Goal: Transaction & Acquisition: Purchase product/service

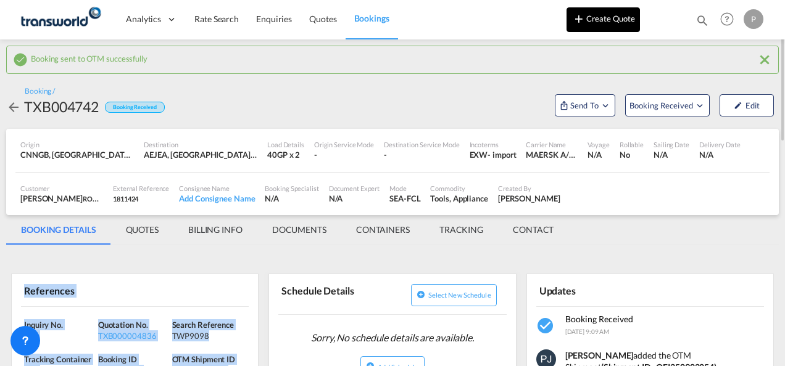
click at [598, 17] on button "Create Quote" at bounding box center [602, 19] width 73 height 25
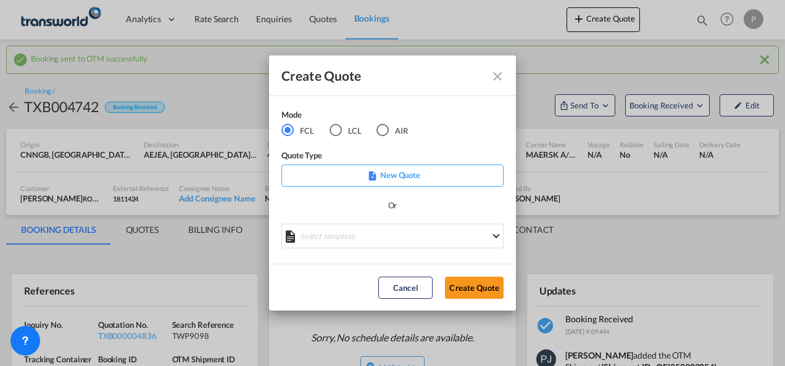
click at [341, 128] on div "LCL" at bounding box center [335, 130] width 12 height 12
click at [483, 284] on button "Create Quote" at bounding box center [474, 288] width 59 height 22
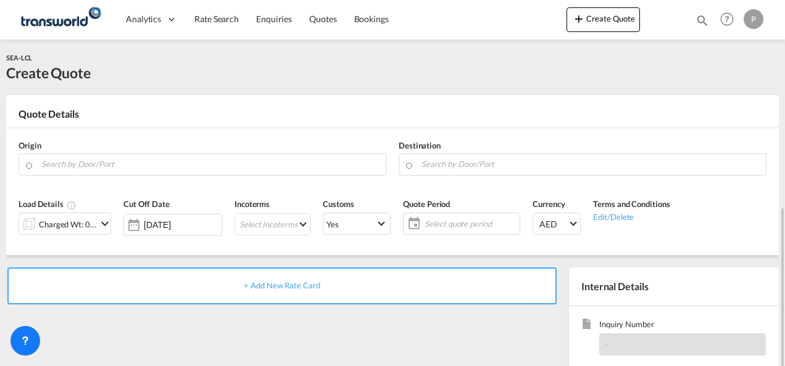
scroll to position [174, 0]
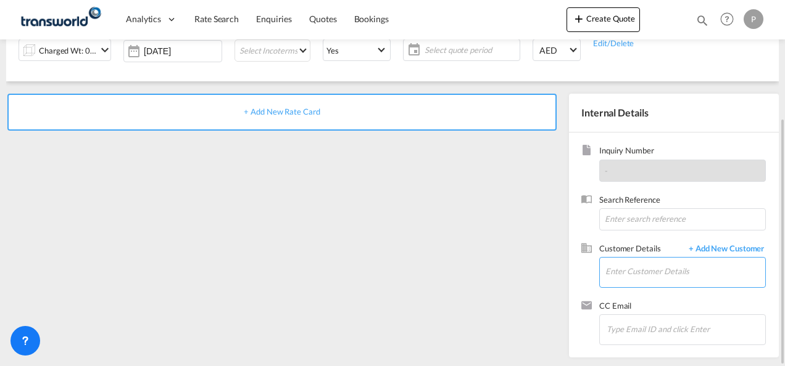
click at [623, 269] on input "Enter Customer Details" at bounding box center [685, 272] width 160 height 28
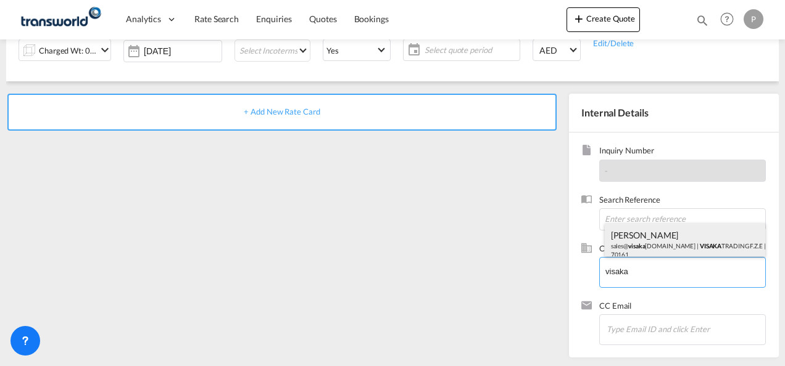
click at [637, 241] on div "[PERSON_NAME] S sales@ [GEOGRAPHIC_DATA] [DOMAIN_NAME] | VISAKA TRADING F.Z.E |…" at bounding box center [685, 244] width 161 height 42
type input "VISAKA TRADING F.Z.E, [PERSON_NAME] S, [EMAIL_ADDRESS][DOMAIN_NAME]"
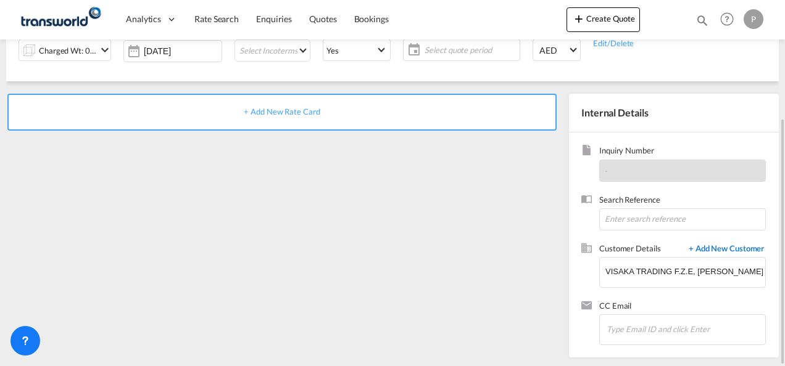
click at [721, 249] on span "+ Add New Customer" at bounding box center [723, 250] width 83 height 14
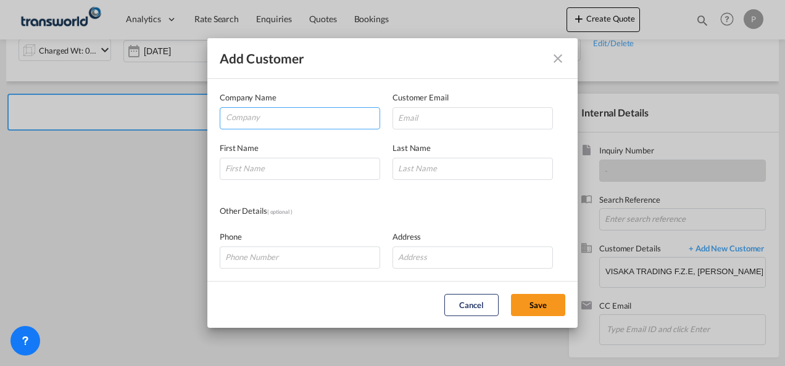
click at [264, 114] on input "Company" at bounding box center [303, 117] width 154 height 19
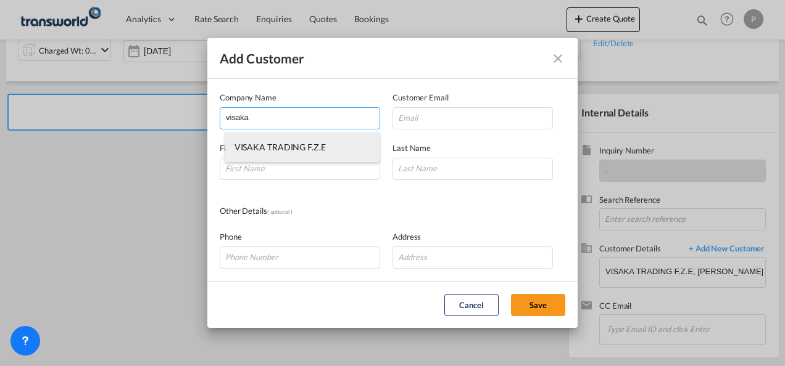
click at [276, 151] on span "VISAKA TRADING F.Z.E" at bounding box center [279, 147] width 91 height 10
type input "VISAKA TRADING F.Z.E"
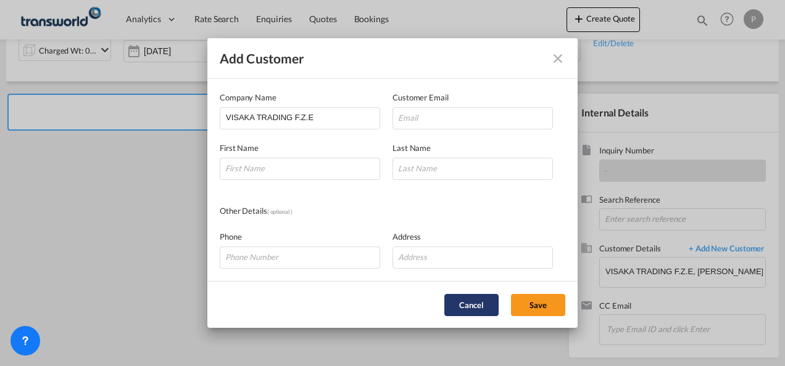
click at [485, 304] on button "Cancel" at bounding box center [471, 305] width 54 height 22
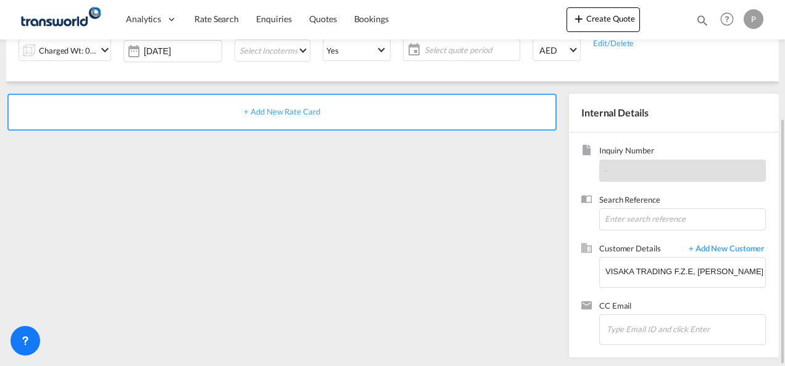
click at [112, 282] on div "+ Add New Rate Card" at bounding box center [284, 223] width 556 height 258
click at [734, 254] on span "+ Add New Customer" at bounding box center [723, 250] width 83 height 14
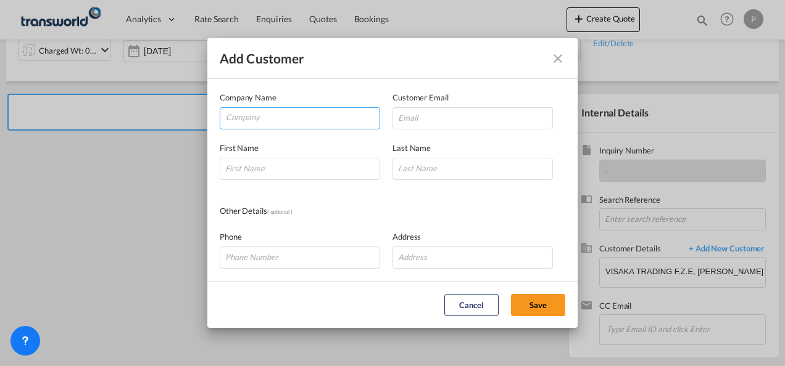
click at [265, 126] on input "Company" at bounding box center [303, 117] width 154 height 19
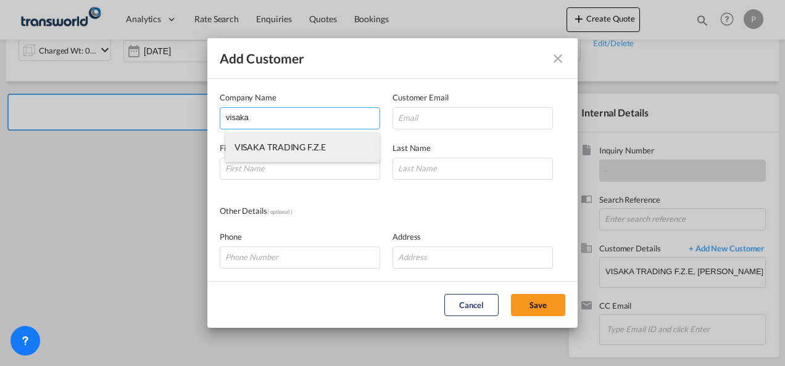
click at [266, 147] on span "VISAKA TRADING F.Z.E" at bounding box center [279, 147] width 91 height 10
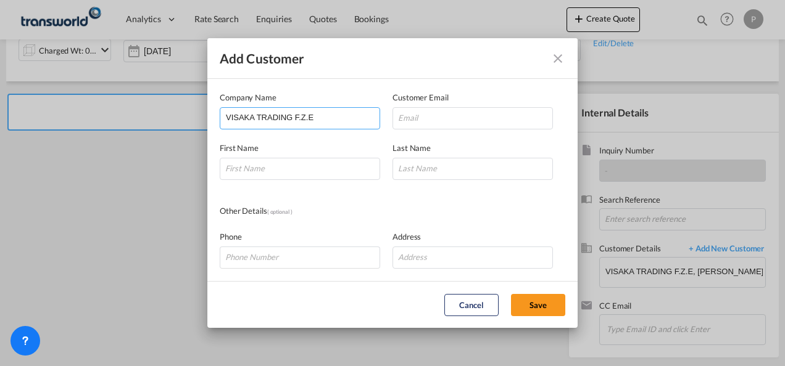
drag, startPoint x: 321, startPoint y: 119, endPoint x: 43, endPoint y: 112, distance: 278.3
click at [43, 112] on div "Add Customer Company Name VISAKA TRADING F.Z.E Customer Email First Name Last N…" at bounding box center [392, 183] width 785 height 366
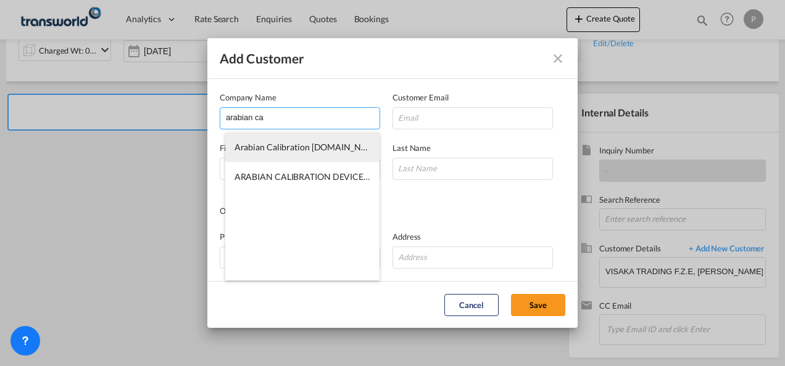
click at [292, 142] on span "Arabian Calibration [DOMAIN_NAME]" at bounding box center [308, 147] width 148 height 10
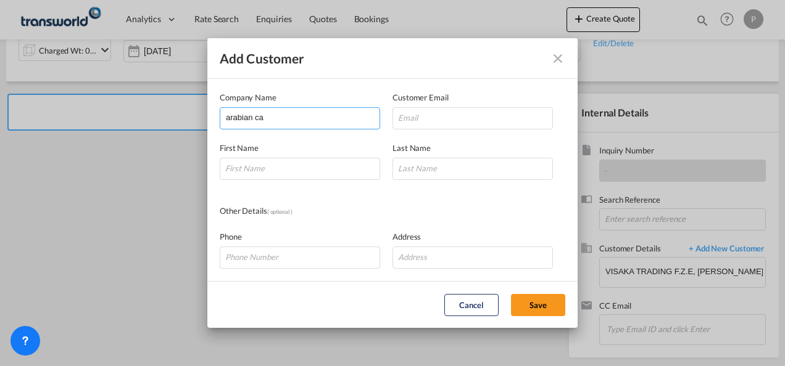
type input "Arabian Calibration [DOMAIN_NAME]"
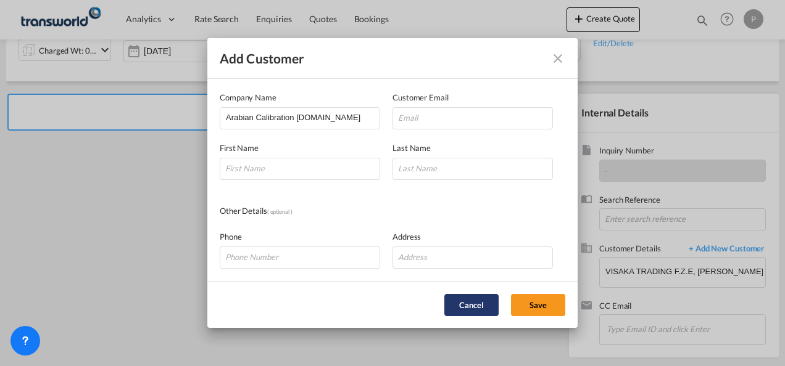
click at [456, 309] on button "Cancel" at bounding box center [471, 305] width 54 height 22
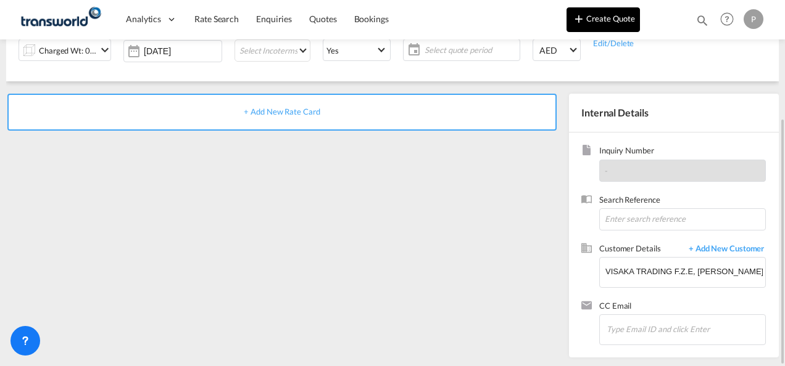
click at [588, 12] on button "Create Quote" at bounding box center [602, 19] width 73 height 25
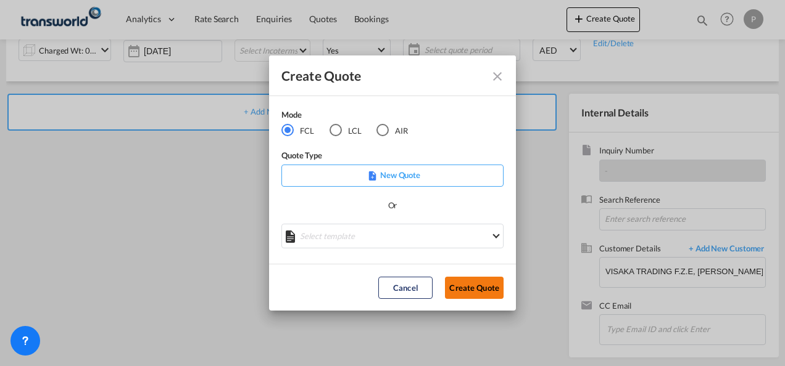
click at [468, 289] on button "Create Quote" at bounding box center [474, 288] width 59 height 22
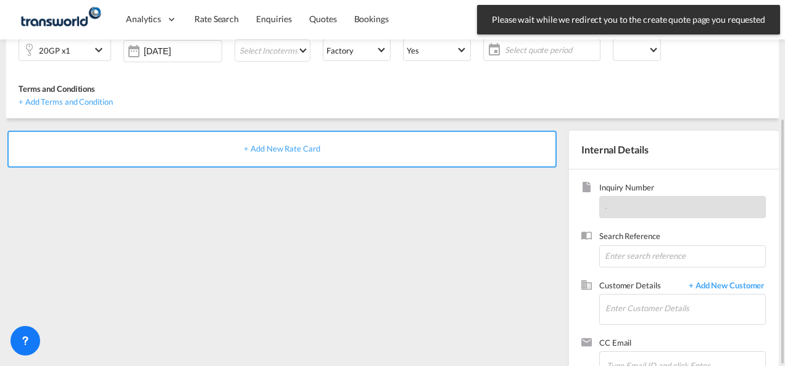
scroll to position [174, 0]
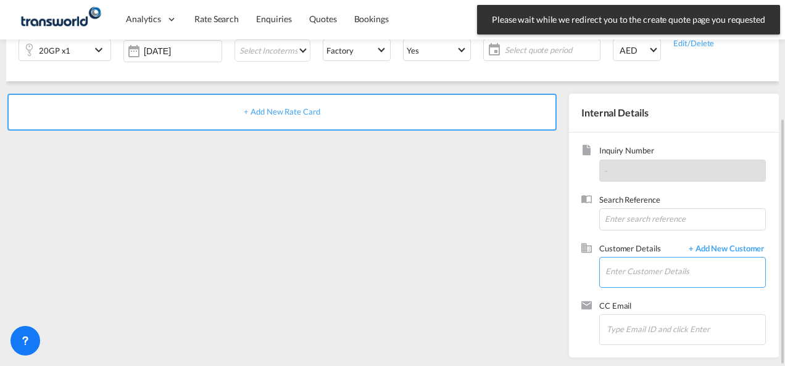
click at [619, 263] on input "Enter Customer Details" at bounding box center [685, 272] width 160 height 28
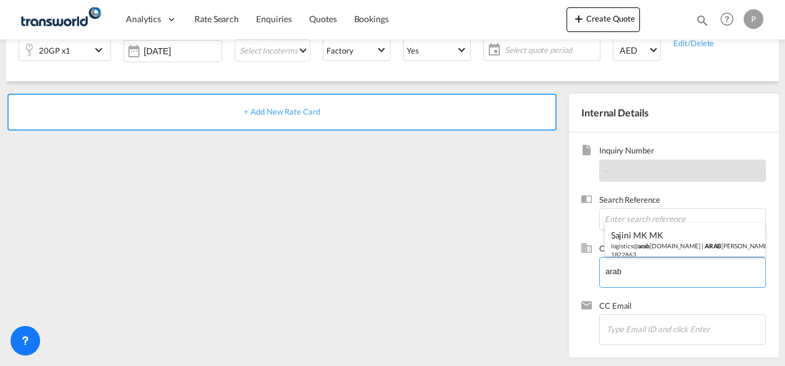
type input "arab"
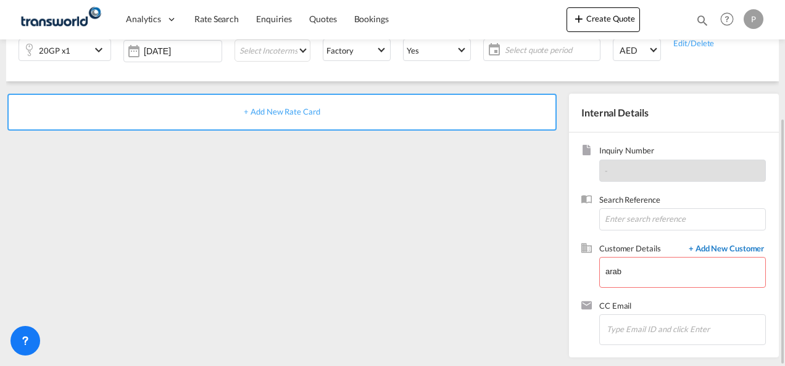
click at [732, 253] on span "+ Add New Customer" at bounding box center [723, 250] width 83 height 14
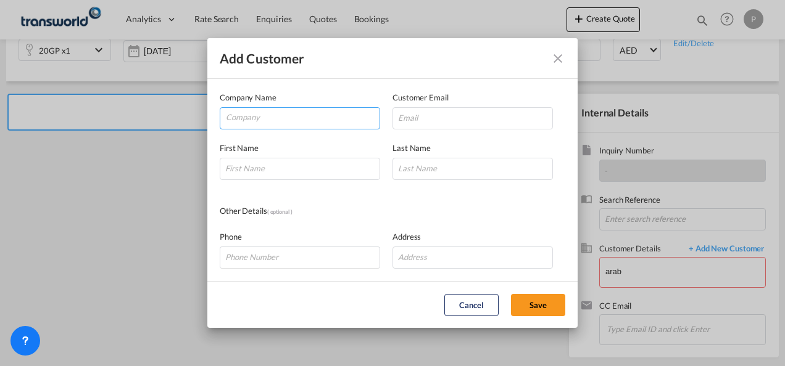
click at [274, 117] on input "Company" at bounding box center [303, 117] width 154 height 19
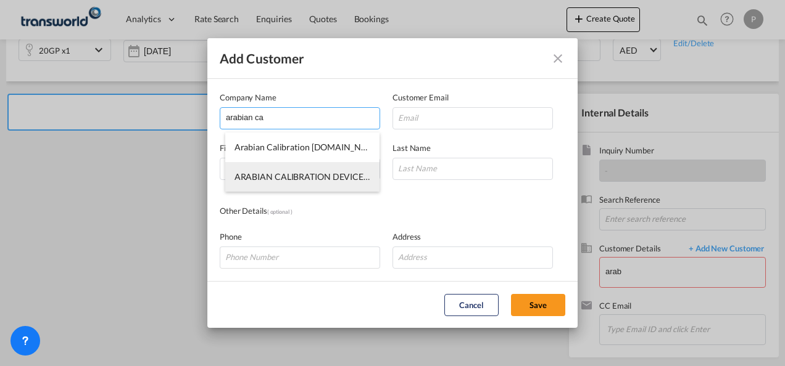
click at [315, 173] on span "ARABIAN CALIBRATION DEVICES [DOMAIN_NAME]" at bounding box center [337, 177] width 206 height 10
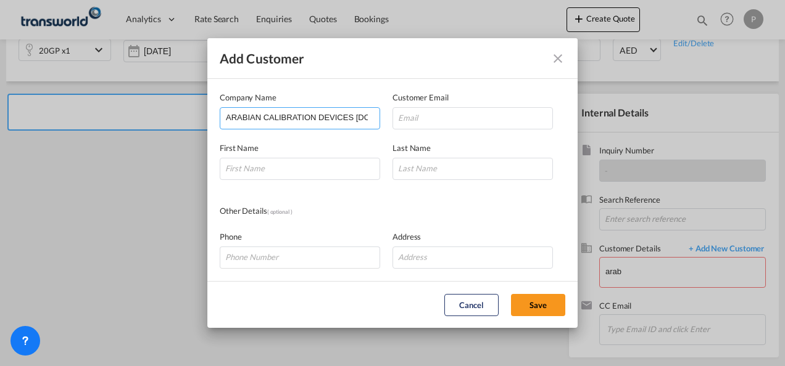
click at [299, 114] on input "ARABIAN CALIBRATION DEVICES [DOMAIN_NAME]" at bounding box center [303, 117] width 154 height 19
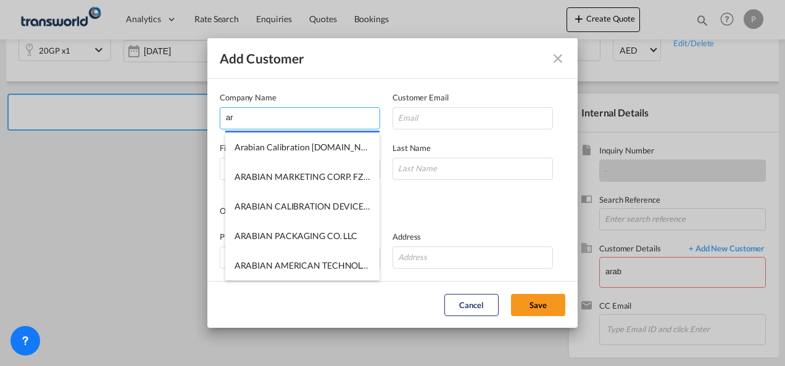
type input "a"
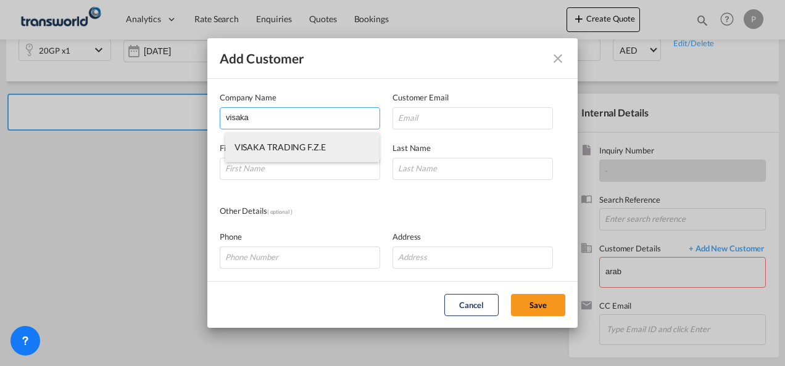
click at [330, 160] on li "VISAKA TRADING F.Z.E" at bounding box center [302, 148] width 155 height 30
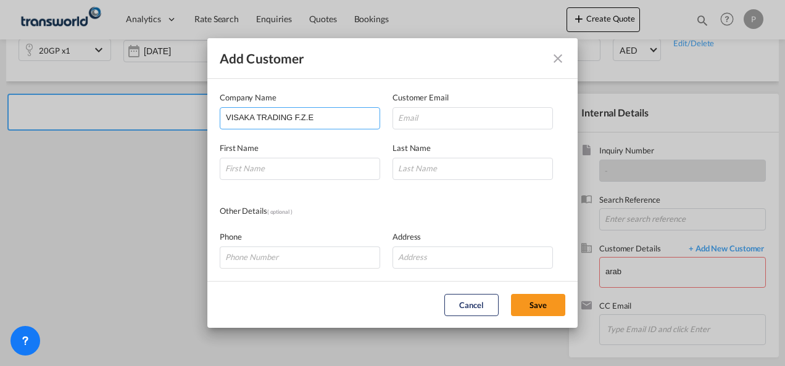
click at [333, 121] on input "VISAKA TRADING F.Z.E" at bounding box center [303, 117] width 154 height 19
drag, startPoint x: 405, startPoint y: 57, endPoint x: 305, endPoint y: 48, distance: 100.4
click at [305, 48] on div "Add Customer" at bounding box center [392, 58] width 370 height 41
click at [403, 56] on div "Add Customer" at bounding box center [392, 58] width 370 height 41
click at [321, 120] on input "VISAKA TRADING F.Z.E" at bounding box center [303, 117] width 154 height 19
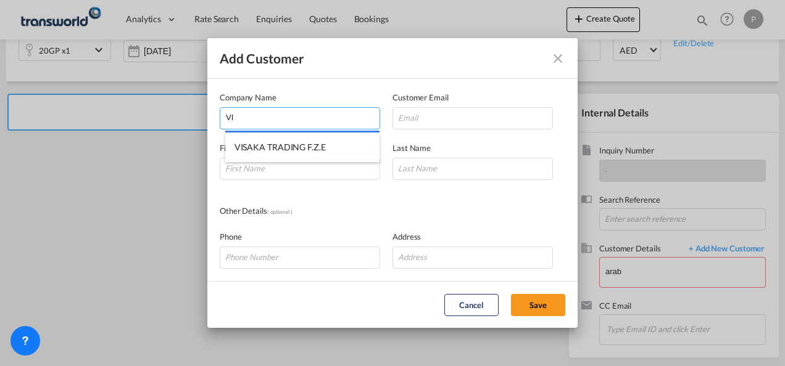
type input "V"
type input "v"
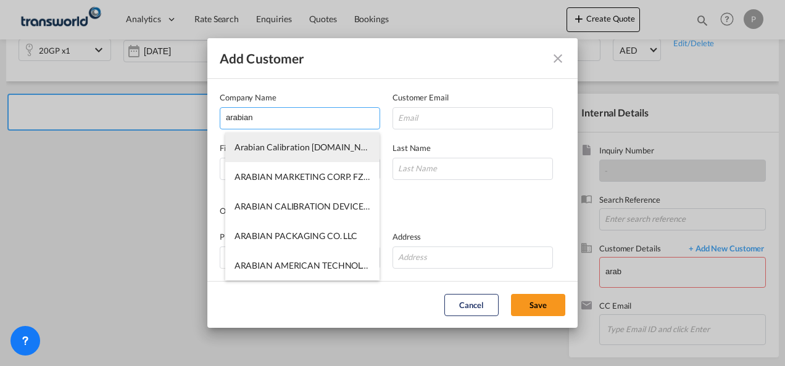
click at [292, 151] on span "Arabian Calibration [DOMAIN_NAME]" at bounding box center [308, 147] width 148 height 10
type input "Arabian Calibration [DOMAIN_NAME]"
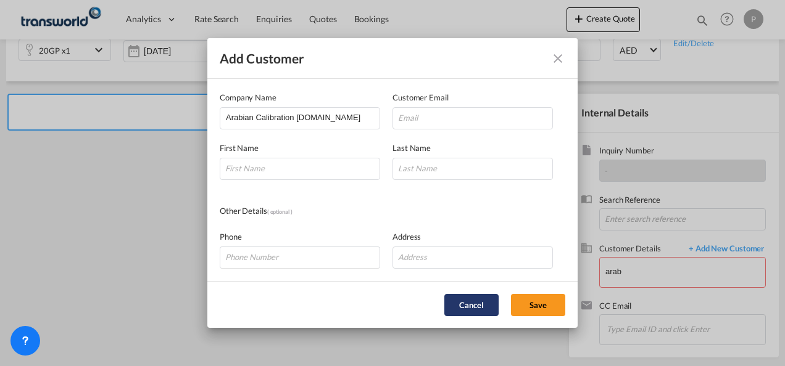
click at [480, 307] on button "Cancel" at bounding box center [471, 305] width 54 height 22
